Goal: Transaction & Acquisition: Purchase product/service

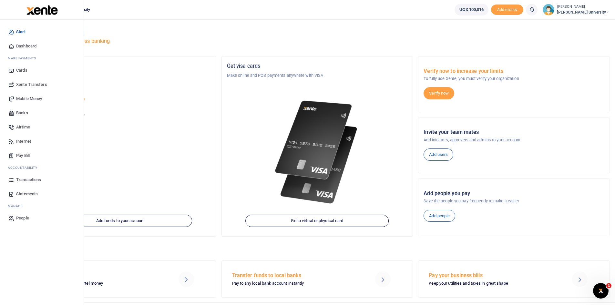
click at [34, 45] on span "Dashboard" at bounding box center [26, 46] width 20 height 6
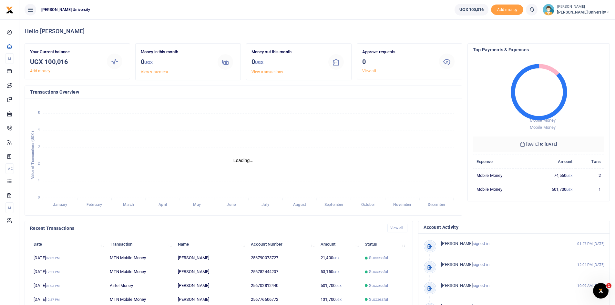
scroll to position [5, 5]
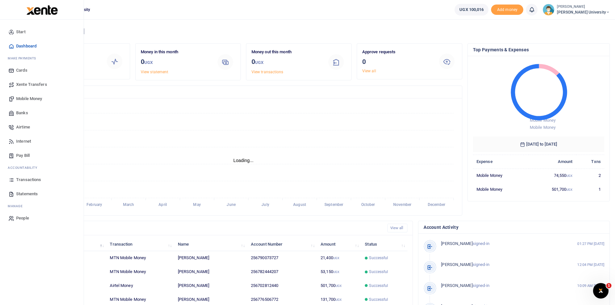
click at [25, 98] on span "Mobile Money" at bounding box center [29, 99] width 26 height 6
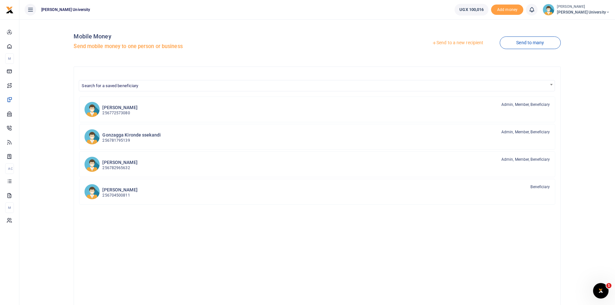
click at [450, 43] on link "Send to a new recipient" at bounding box center [457, 43] width 84 height 12
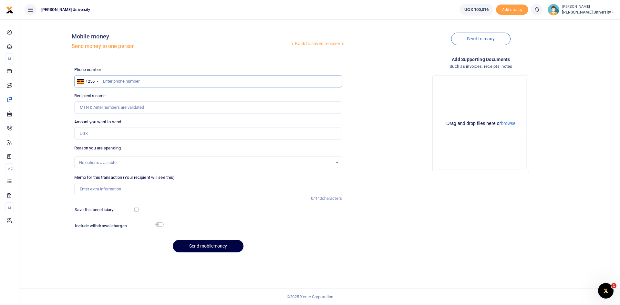
click at [126, 75] on input "text" at bounding box center [208, 81] width 268 height 12
type input "0772417660"
type input "Brians Komakech"
type input "0772417660"
drag, startPoint x: 81, startPoint y: 133, endPoint x: 87, endPoint y: 133, distance: 5.5
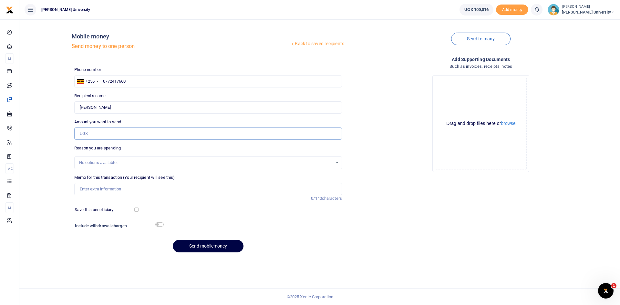
click at [82, 133] on input "Amount you want to send" at bounding box center [208, 133] width 268 height 12
type input "50,000"
click at [107, 190] on input "Memo for this transaction (Your recipient will see this)" at bounding box center [208, 189] width 268 height 12
type input "Transport to Serena for ICT conference representing KCU"
click at [199, 245] on button "Send mobilemoney" at bounding box center [208, 246] width 71 height 13
